Goal: Information Seeking & Learning: Find specific fact

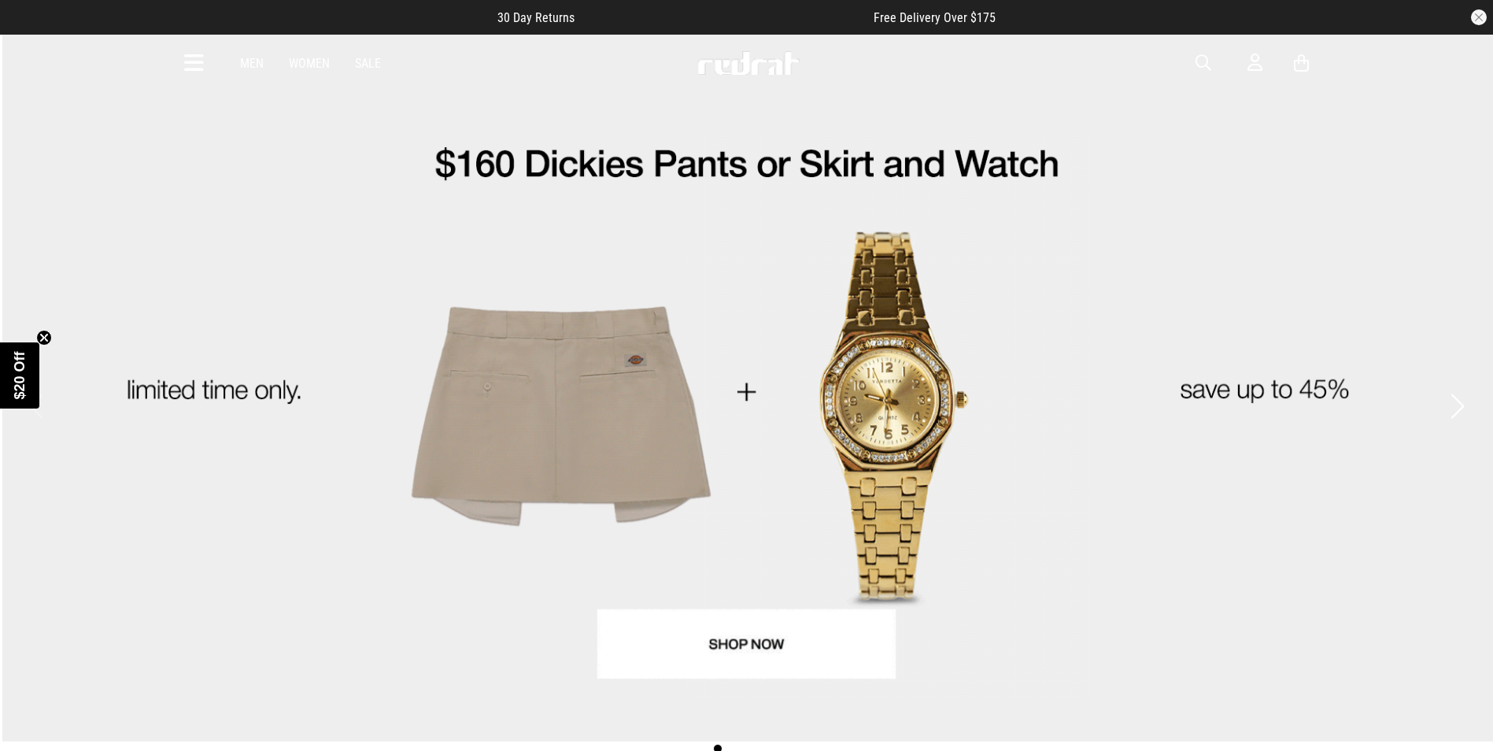
click at [1199, 61] on span "button" at bounding box center [1204, 63] width 16 height 19
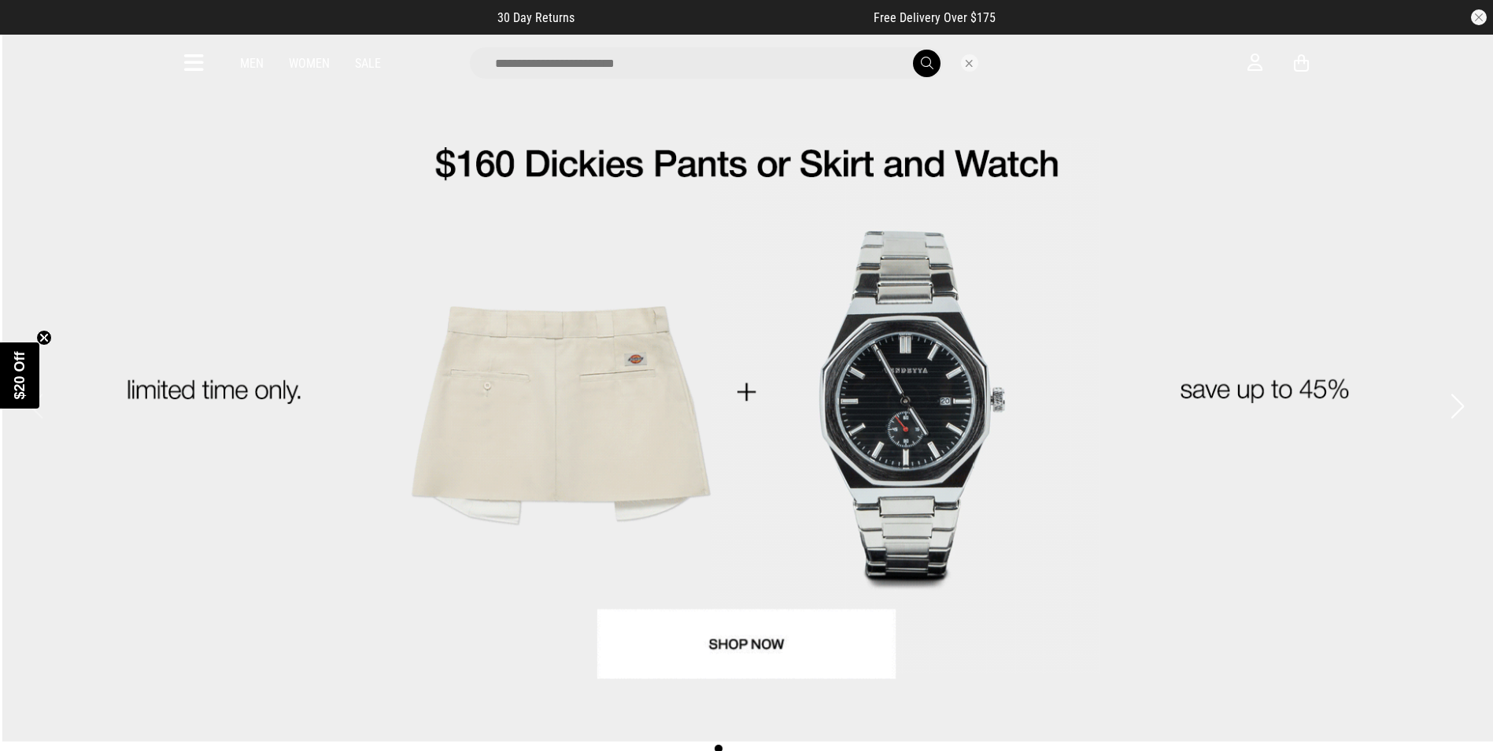
click at [671, 66] on input "search" at bounding box center [706, 62] width 473 height 31
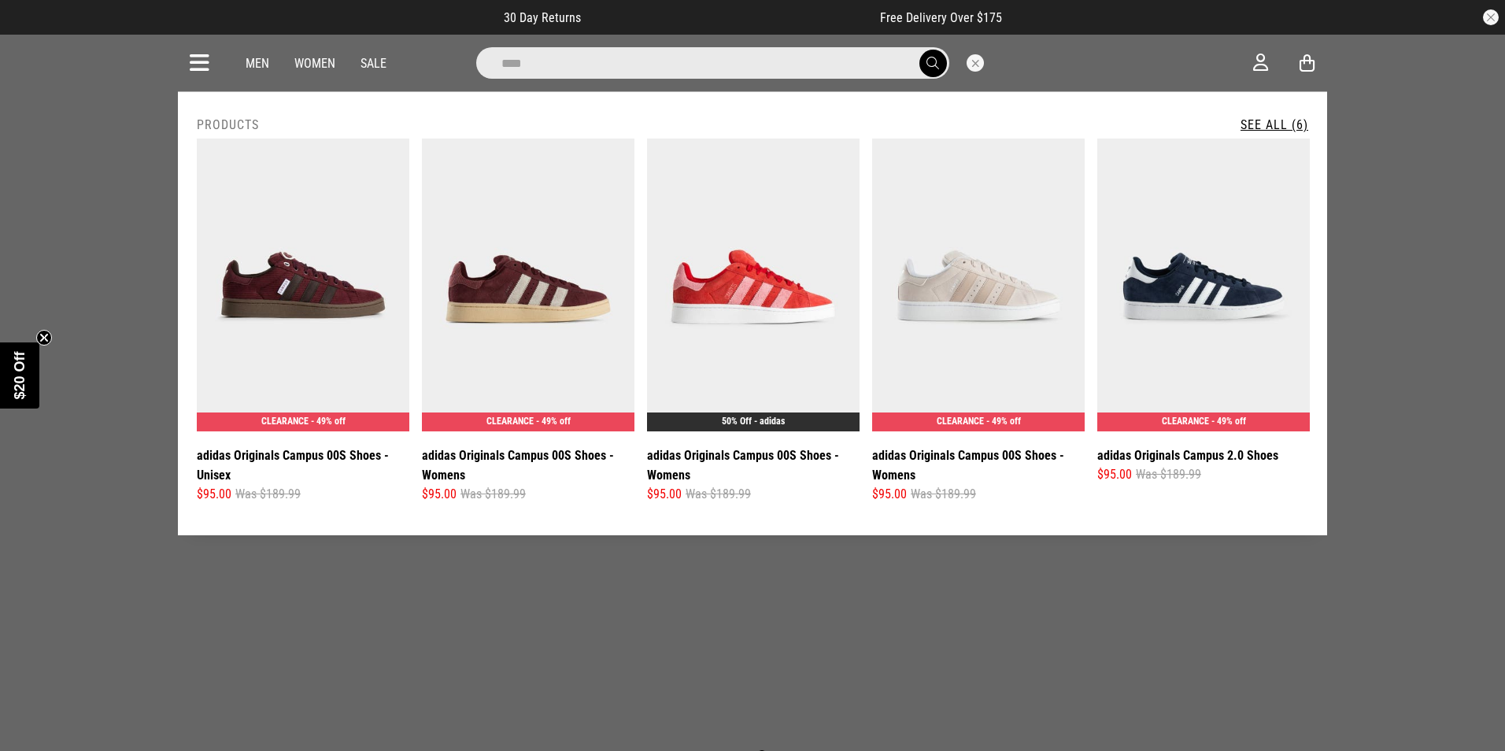
click at [580, 62] on input "****" at bounding box center [712, 62] width 473 height 31
type input "******"
click at [919, 50] on button "submit" at bounding box center [933, 64] width 28 height 28
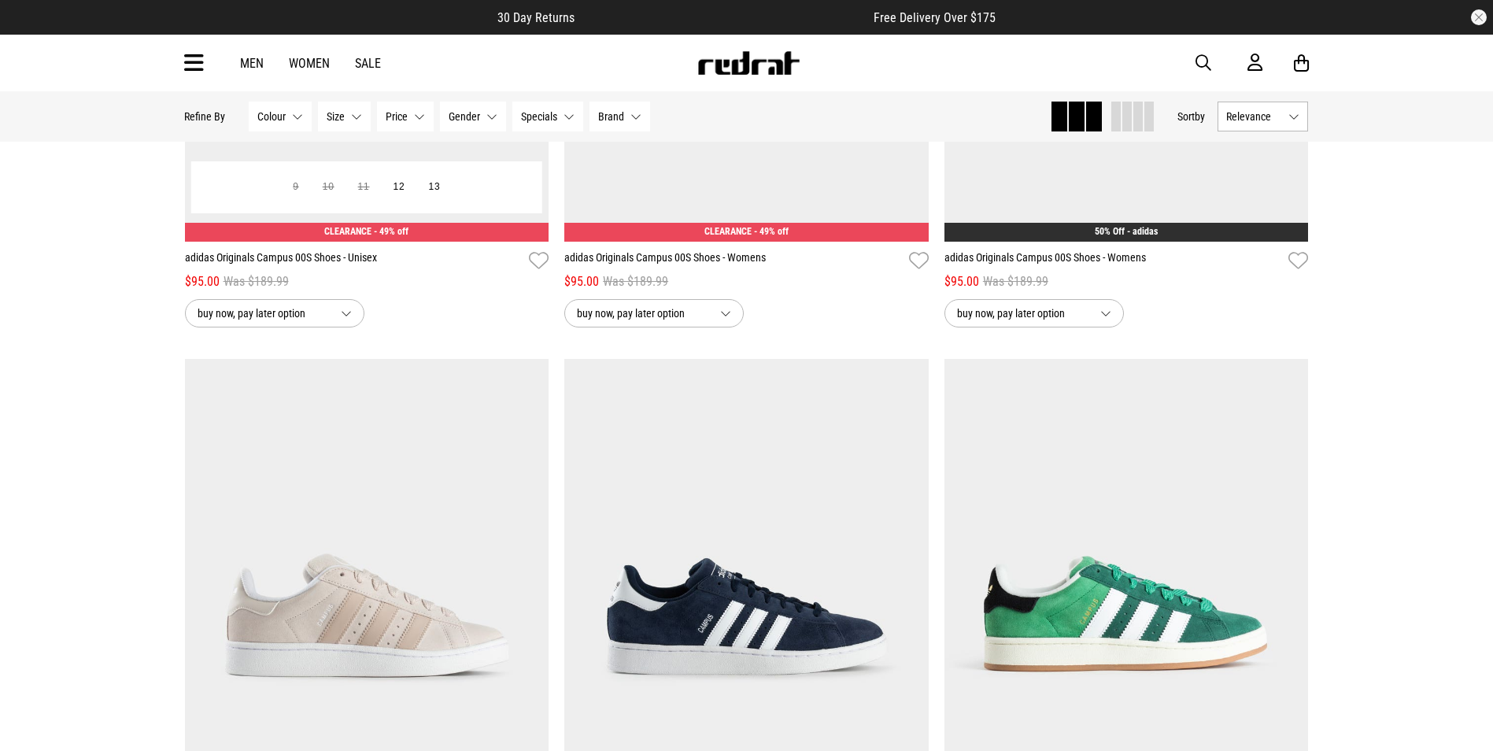
scroll to position [708, 0]
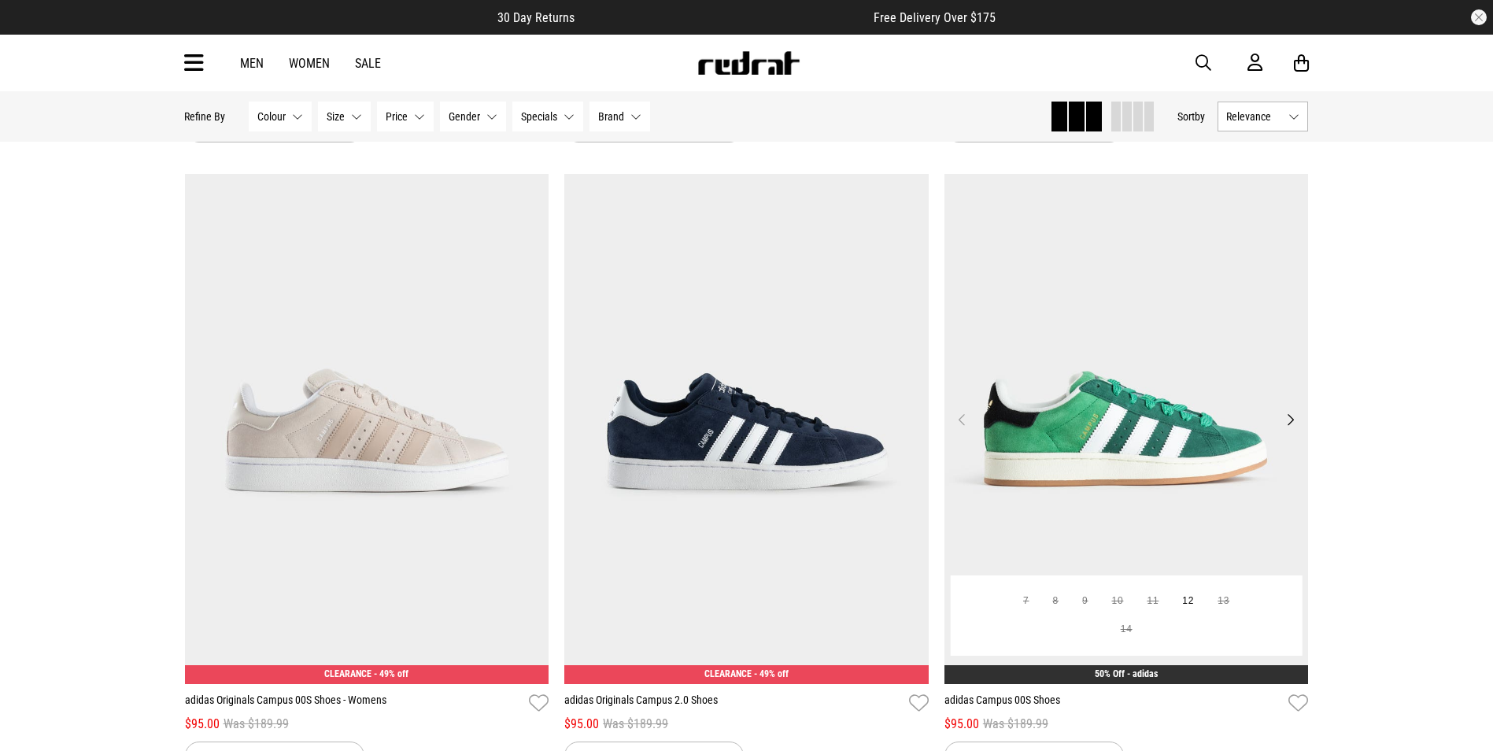
click at [1116, 342] on img at bounding box center [1127, 429] width 364 height 510
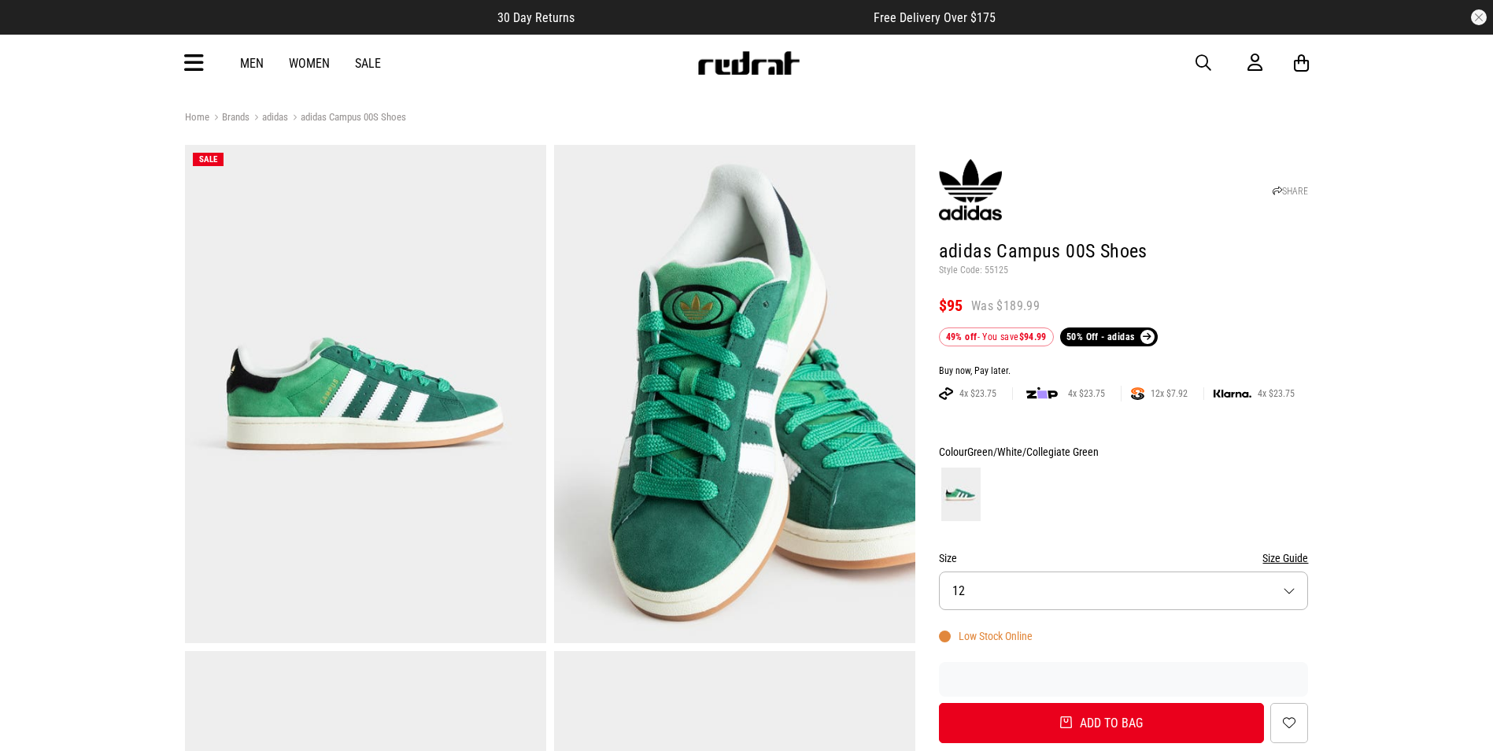
click at [995, 270] on p "Style Code: 55125" at bounding box center [1124, 270] width 370 height 13
copy p "55125"
click at [1196, 62] on span "button" at bounding box center [1204, 63] width 16 height 19
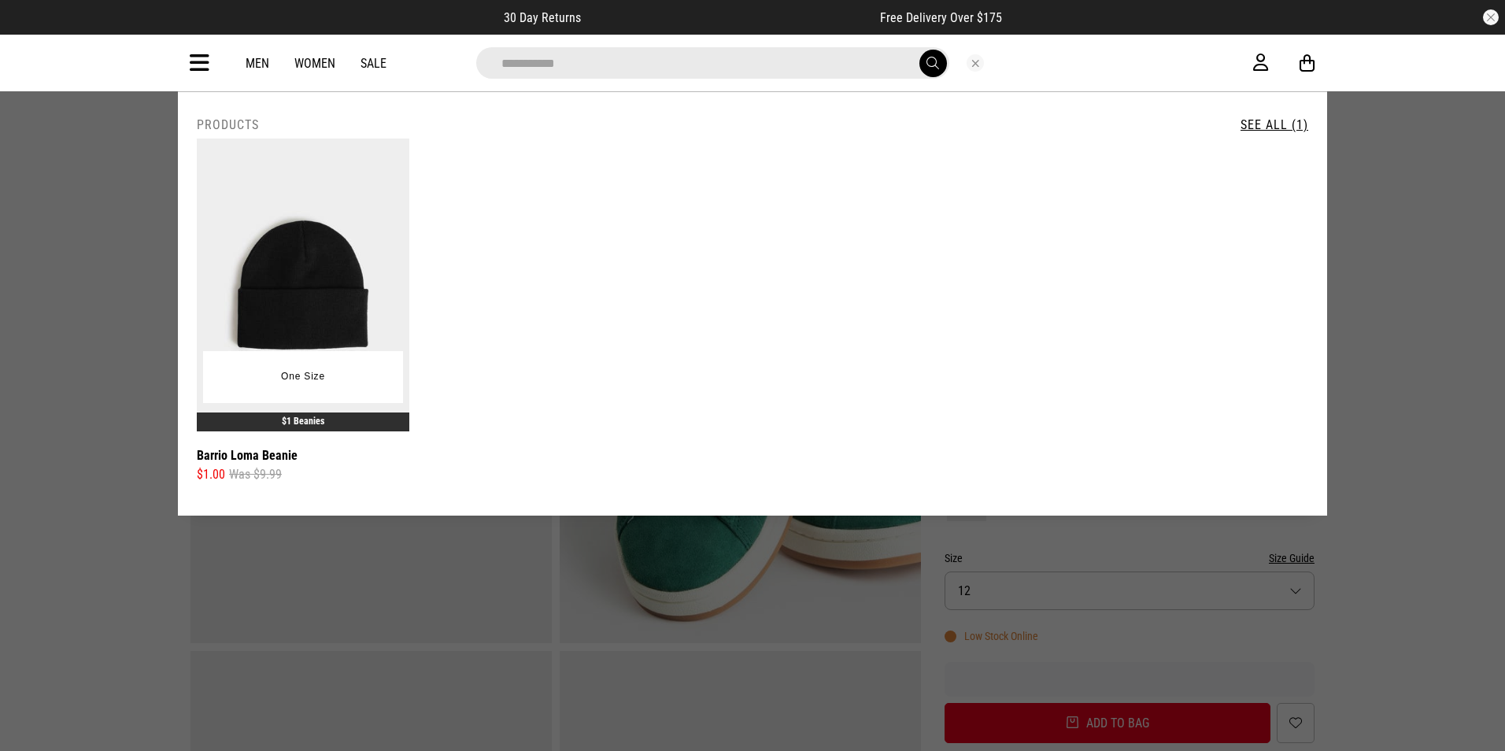
type input "**********"
click at [280, 302] on img at bounding box center [303, 285] width 213 height 293
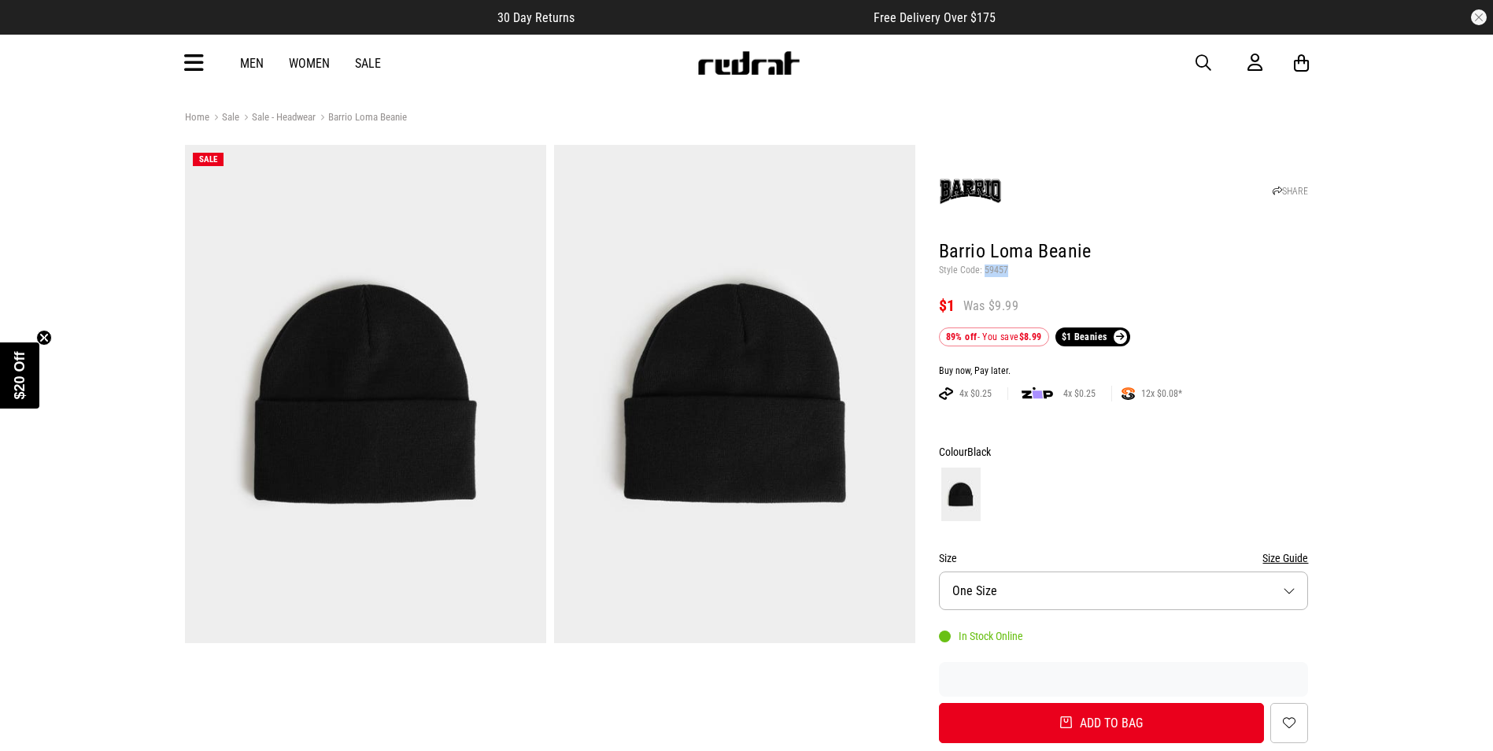
drag, startPoint x: 982, startPoint y: 267, endPoint x: 1009, endPoint y: 266, distance: 26.8
click at [1009, 266] on p "Style Code: 59457" at bounding box center [1124, 270] width 370 height 13
copy p "59457"
click at [1207, 61] on span "button" at bounding box center [1204, 63] width 16 height 19
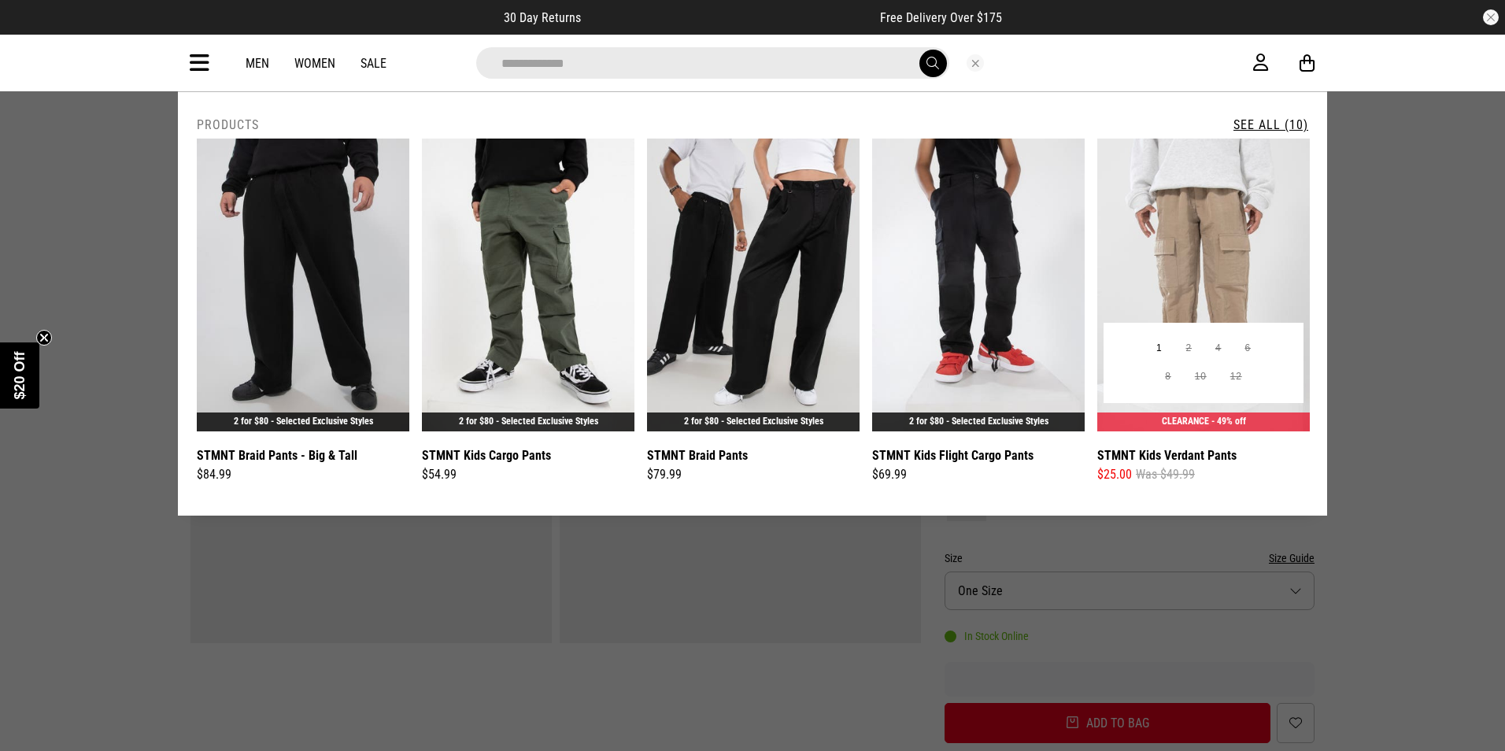
type input "**********"
click at [919, 50] on button "submit" at bounding box center [933, 64] width 28 height 28
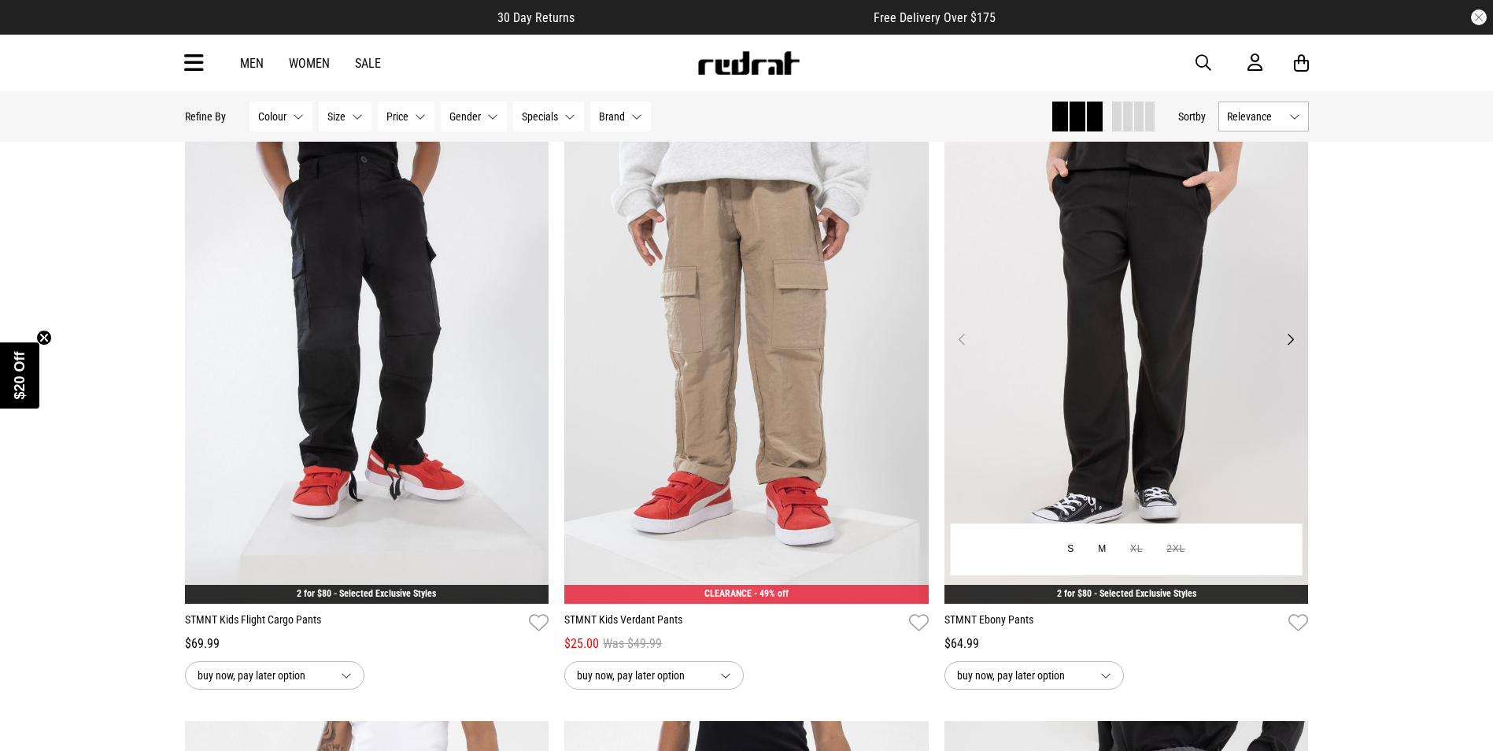
scroll to position [787, 0]
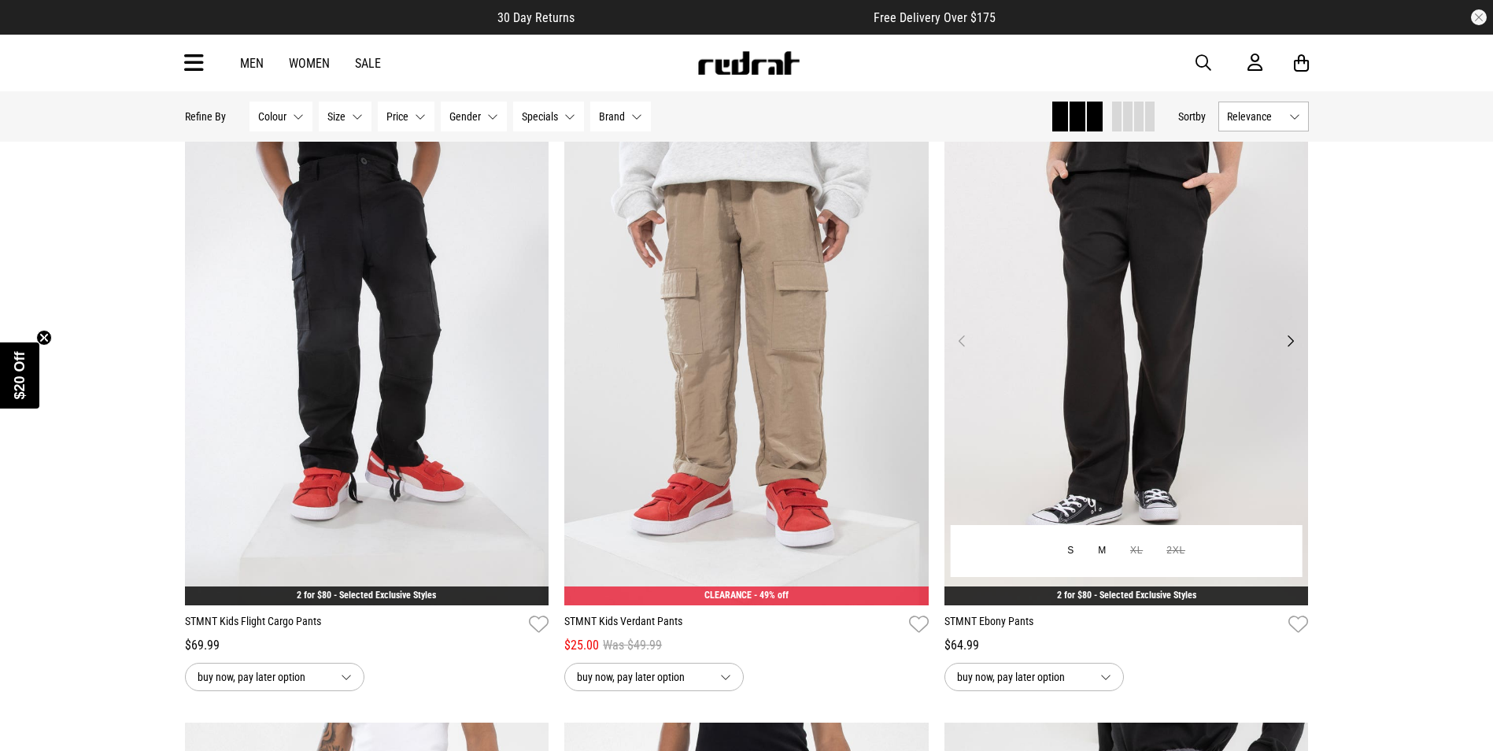
click at [1184, 317] on img at bounding box center [1127, 350] width 364 height 510
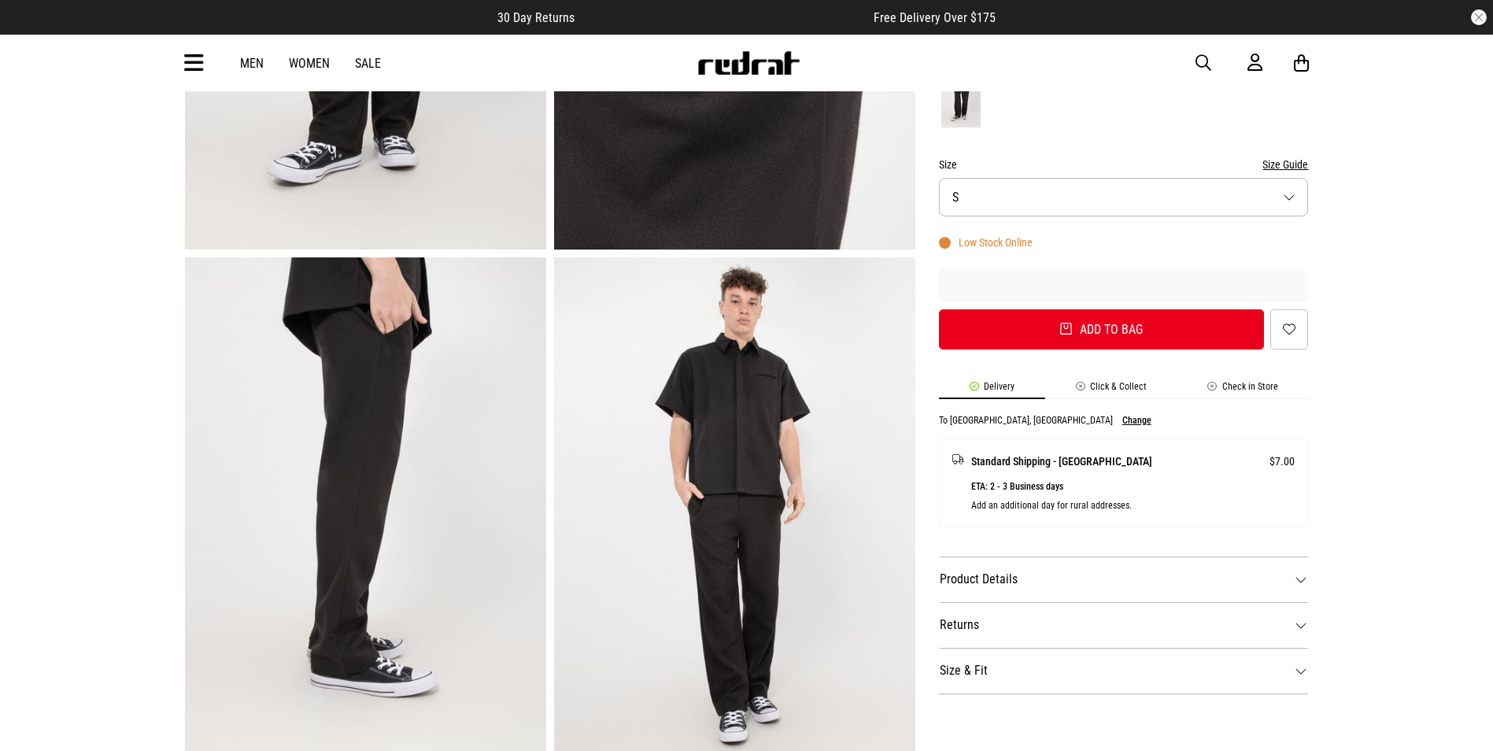
scroll to position [79, 0]
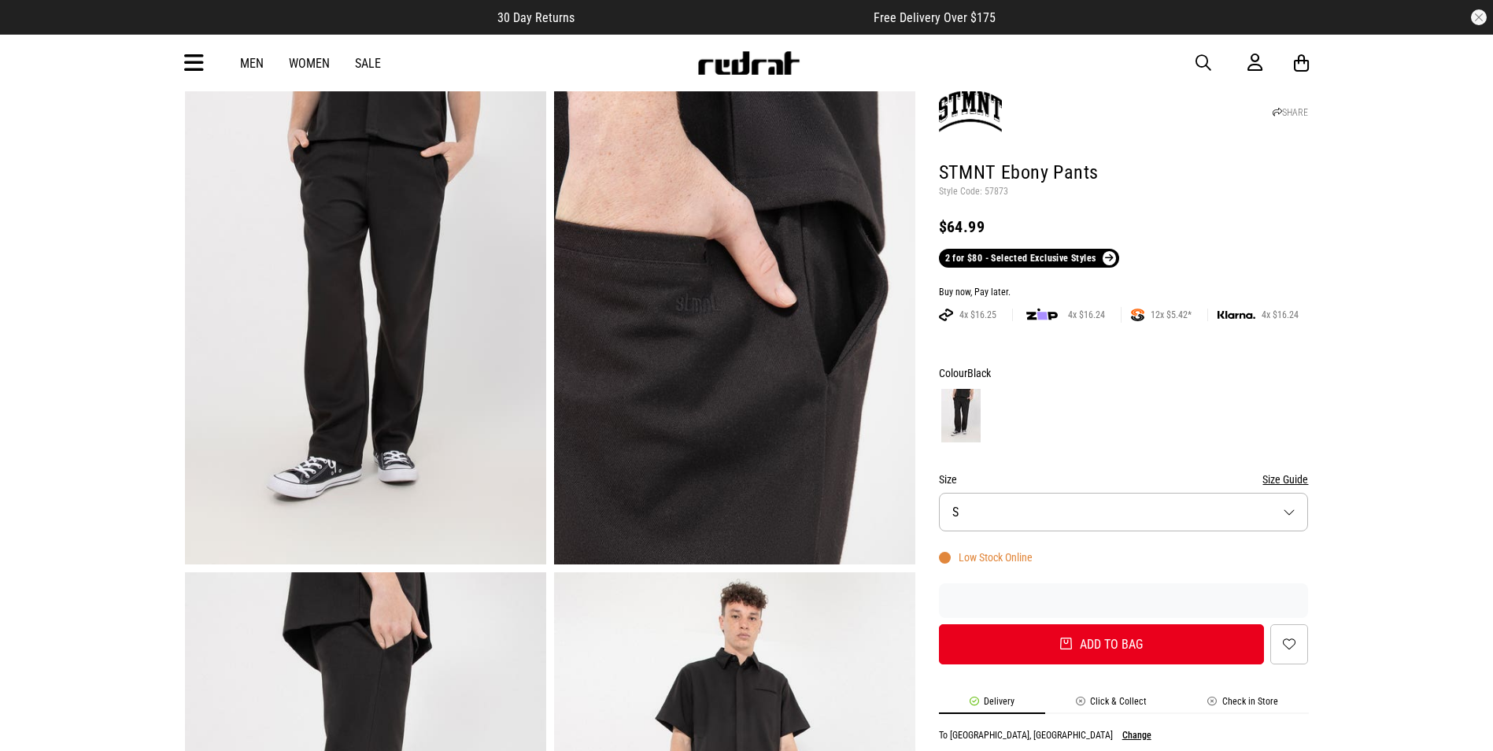
click at [987, 188] on p "Style Code: 57873" at bounding box center [1124, 192] width 370 height 13
copy p "57873"
